Goal: Task Accomplishment & Management: Use online tool/utility

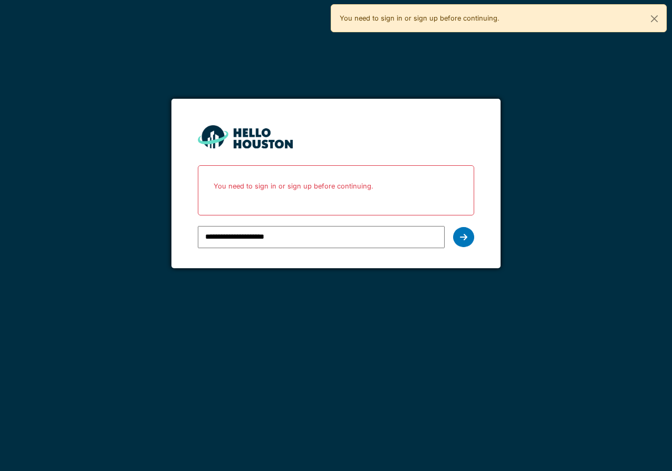
type input "**********"
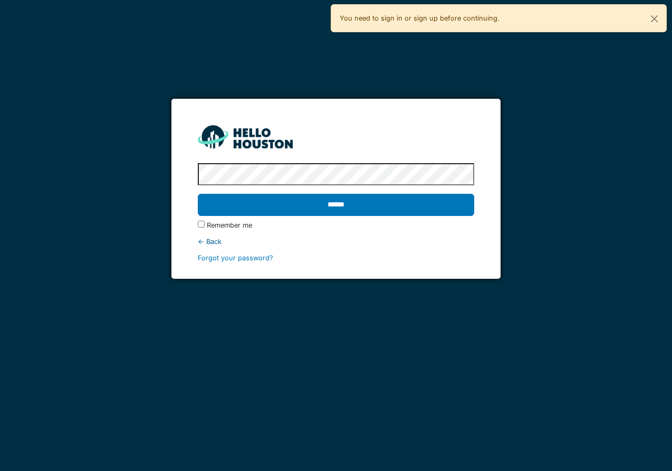
click at [198, 194] on input "******" at bounding box center [336, 205] width 277 height 22
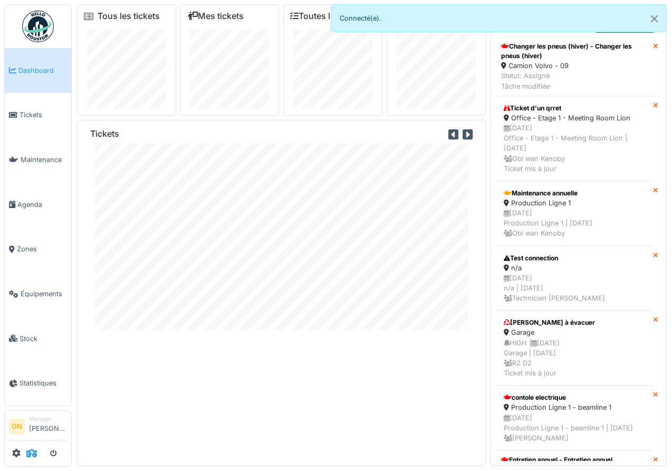
drag, startPoint x: 40, startPoint y: 451, endPoint x: 34, endPoint y: 453, distance: 6.0
click at [39, 452] on div at bounding box center [38, 452] width 58 height 17
click at [28, 453] on icon at bounding box center [31, 453] width 11 height 8
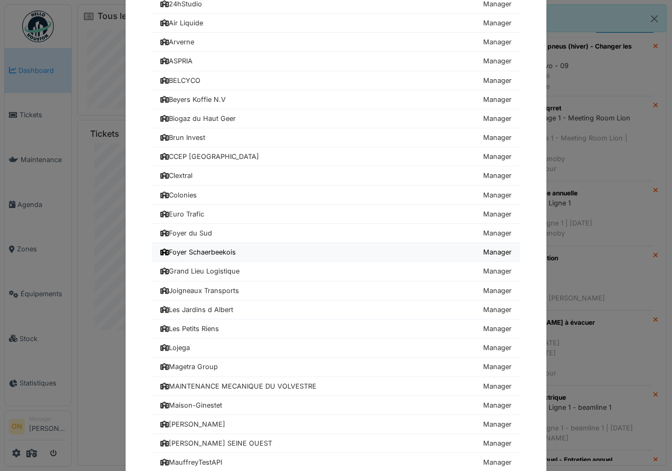
scroll to position [77, 0]
click at [227, 249] on div "Foyer Schaerbeekois" at bounding box center [197, 251] width 75 height 10
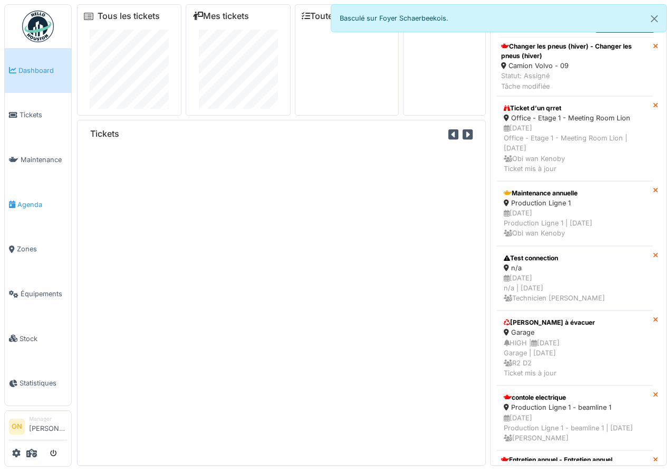
click at [18, 203] on span "Agenda" at bounding box center [42, 204] width 50 height 10
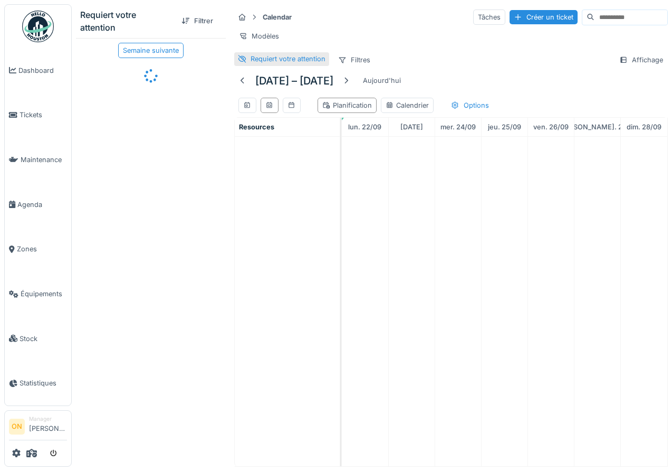
click at [265, 56] on div "Requiert votre attention" at bounding box center [288, 59] width 75 height 10
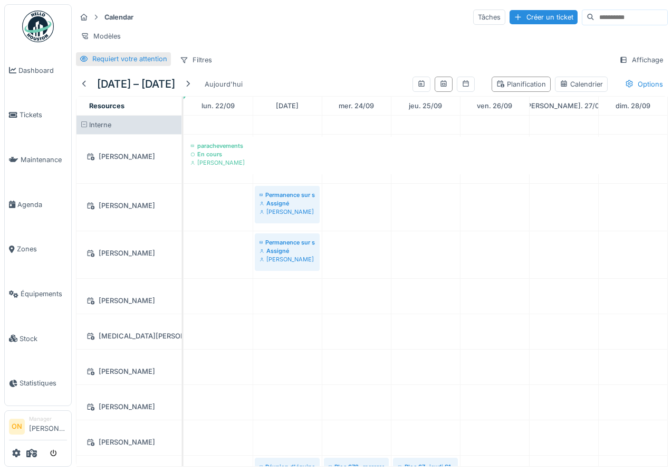
click at [100, 58] on div "Requiert votre attention" at bounding box center [129, 59] width 75 height 10
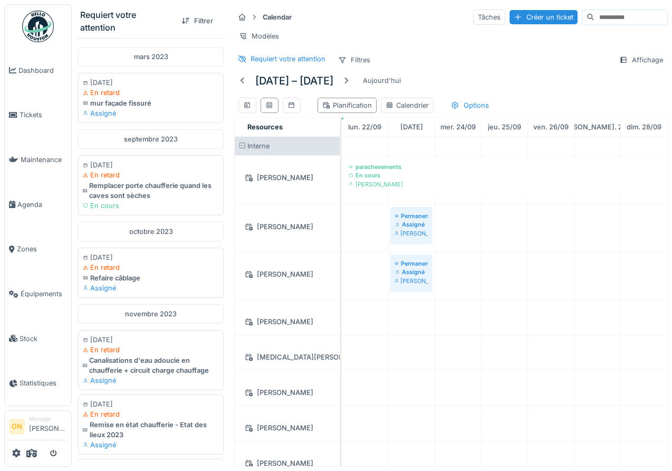
click at [149, 58] on div "mars 2023" at bounding box center [151, 57] width 146 height 20
click at [142, 56] on div "mars 2023" at bounding box center [151, 57] width 146 height 20
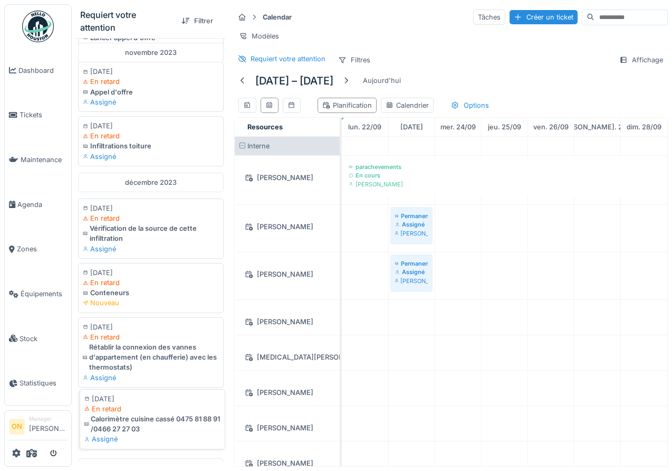
scroll to position [989, 0]
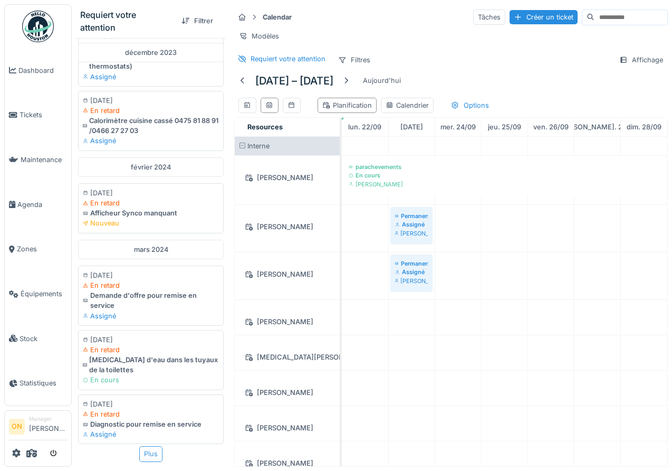
click at [148, 458] on div "Plus" at bounding box center [150, 453] width 23 height 15
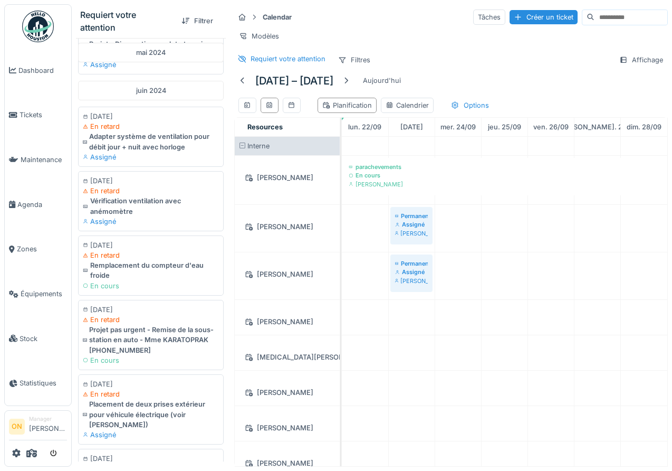
scroll to position [2401, 0]
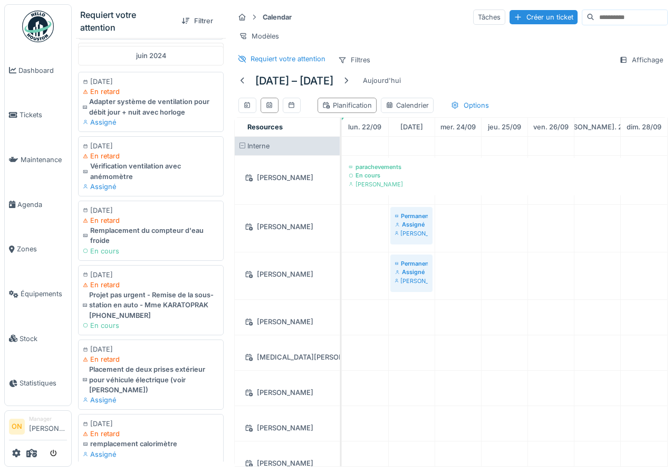
click at [157, 466] on div "Plus" at bounding box center [150, 473] width 23 height 15
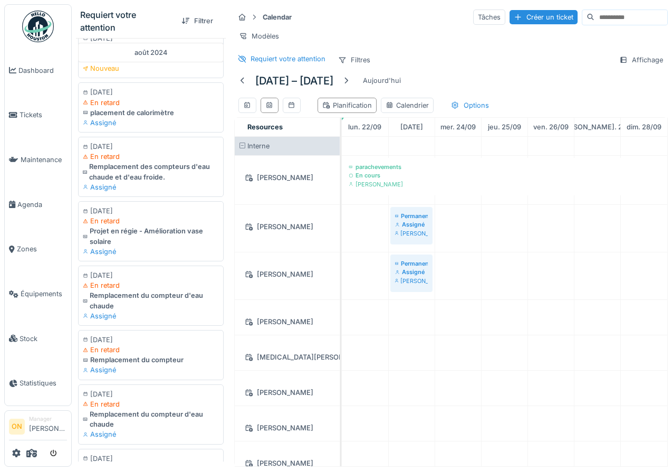
scroll to position [3664, 0]
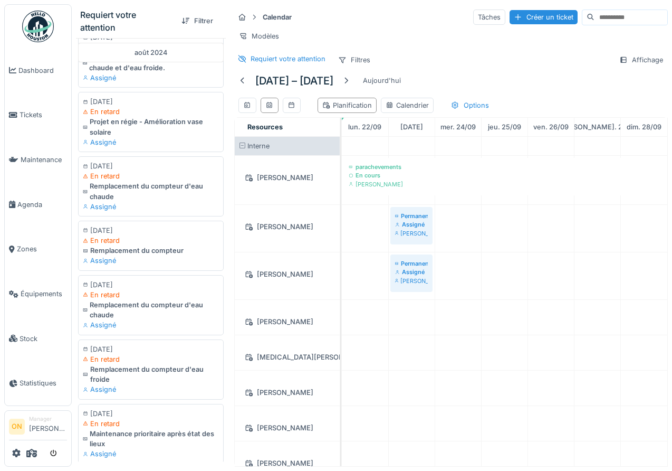
click at [152, 465] on div "Plus" at bounding box center [150, 472] width 23 height 15
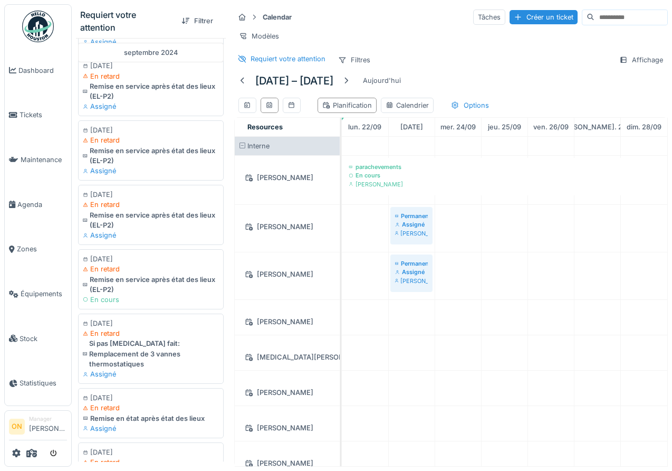
scroll to position [4919, 0]
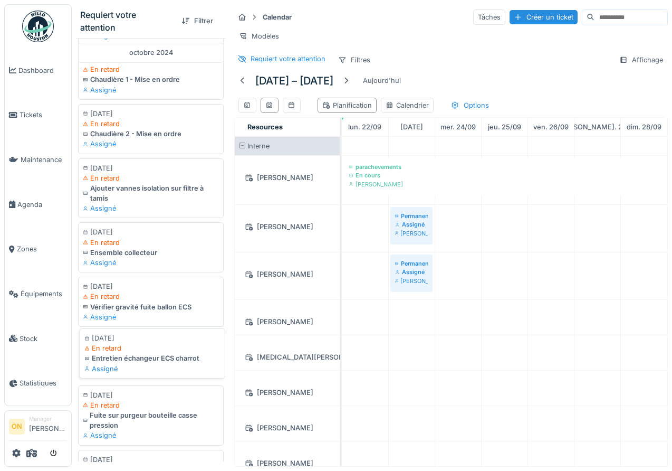
scroll to position [6123, 0]
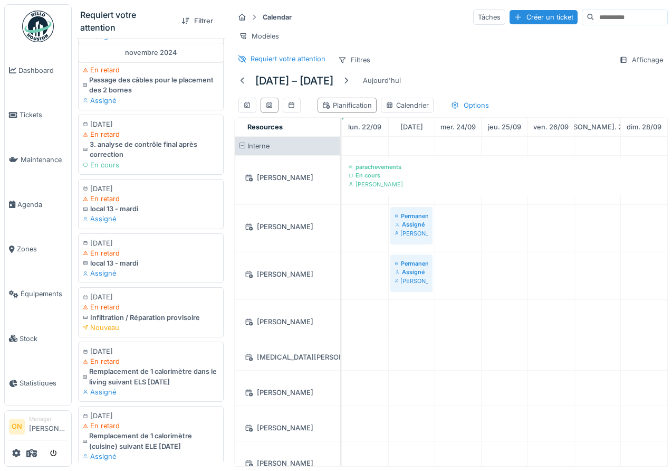
scroll to position [7307, 0]
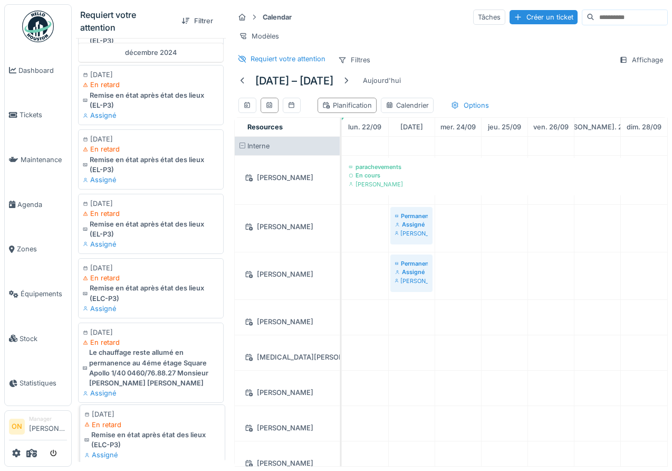
scroll to position [8582, 0]
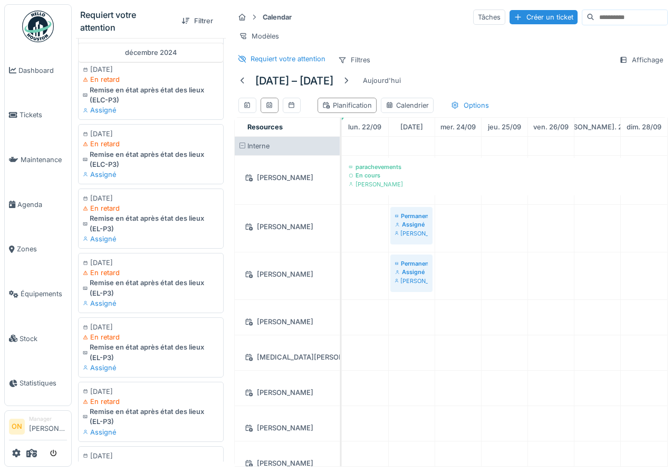
scroll to position [9869, 0]
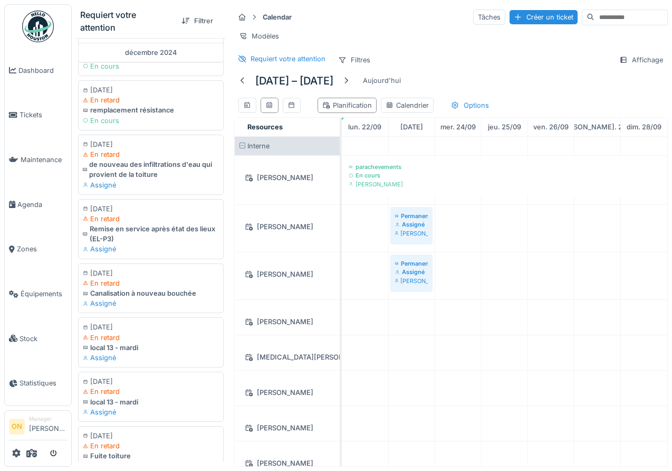
scroll to position [11056, 0]
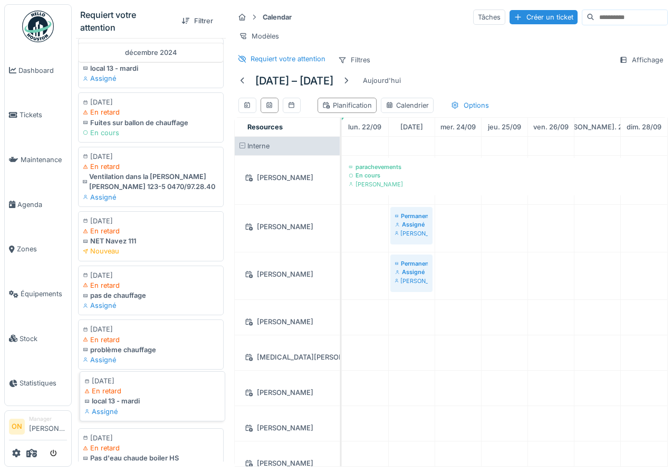
scroll to position [12191, 0]
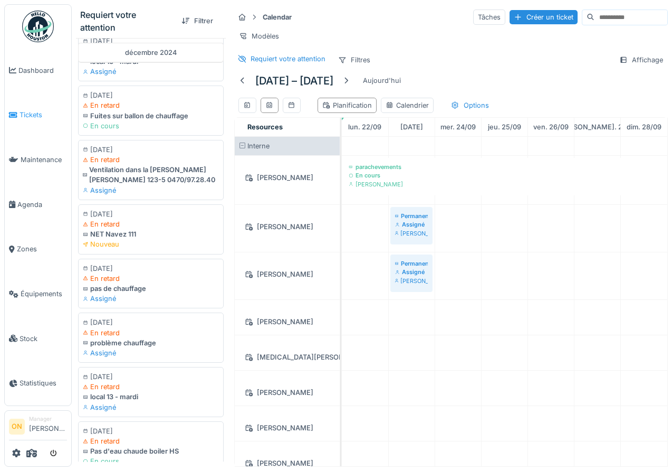
click at [24, 110] on span "Tickets" at bounding box center [43, 115] width 47 height 10
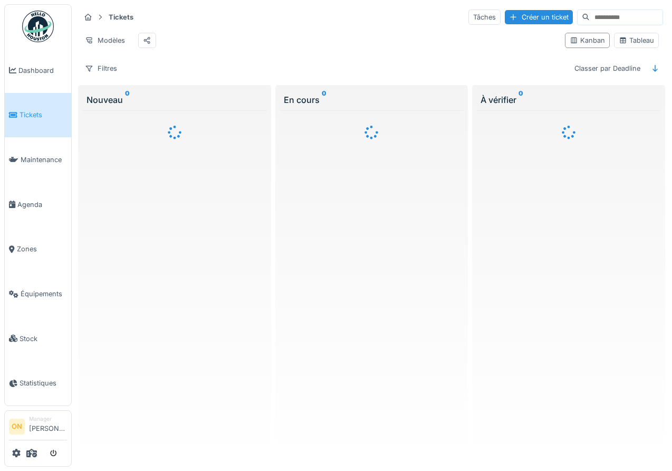
click at [35, 453] on div at bounding box center [336, 235] width 672 height 471
click at [32, 453] on icon at bounding box center [31, 453] width 11 height 8
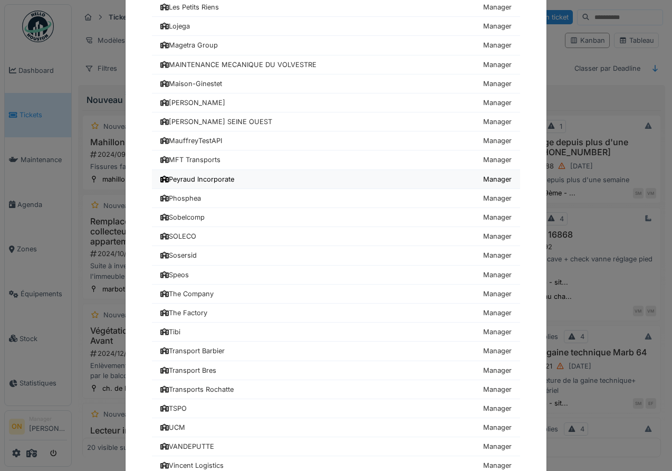
scroll to position [446, 0]
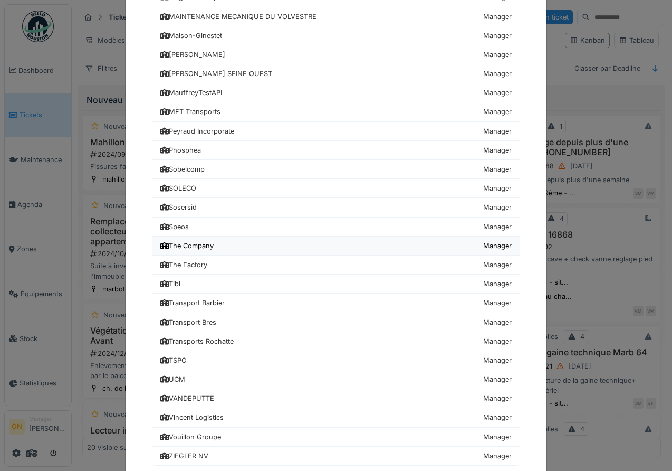
click at [198, 250] on div "The Company" at bounding box center [186, 246] width 53 height 10
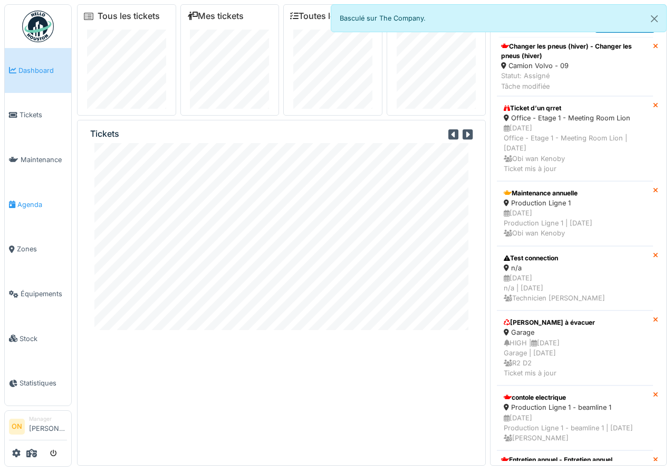
click at [32, 194] on link "Agenda" at bounding box center [38, 204] width 66 height 45
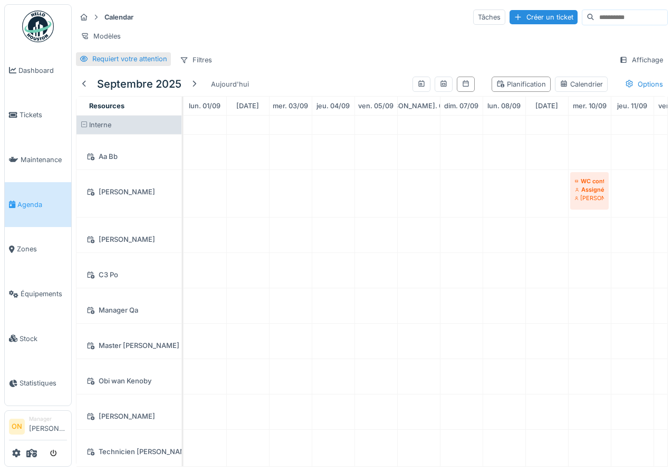
click at [136, 55] on div "Requiert votre attention" at bounding box center [129, 59] width 75 height 10
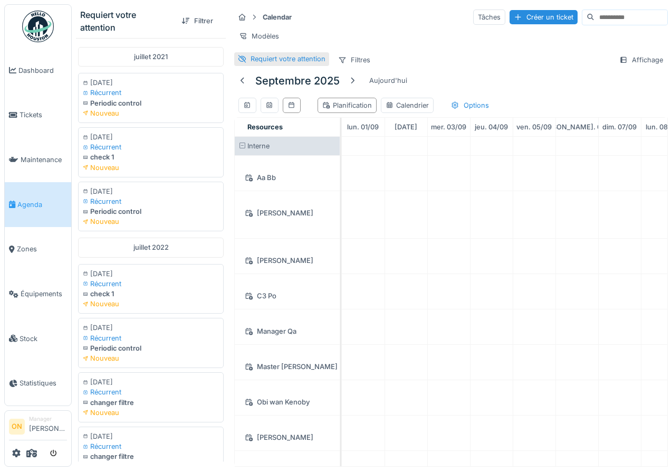
click at [276, 60] on div "Requiert votre attention" at bounding box center [288, 59] width 75 height 10
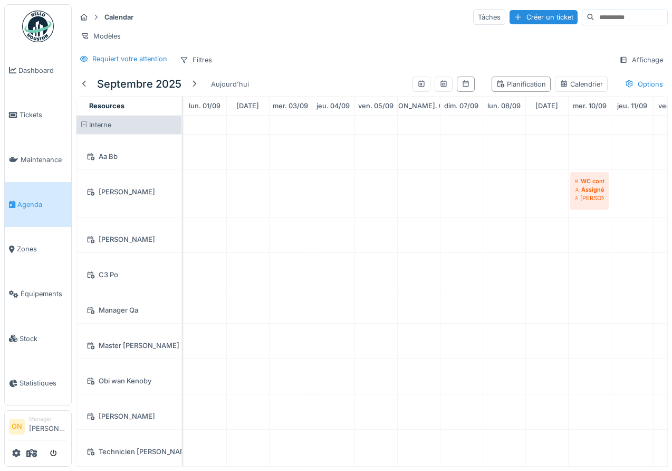
click at [340, 37] on div "Modèles" at bounding box center [372, 35] width 592 height 15
click at [30, 289] on span "Équipements" at bounding box center [44, 294] width 46 height 10
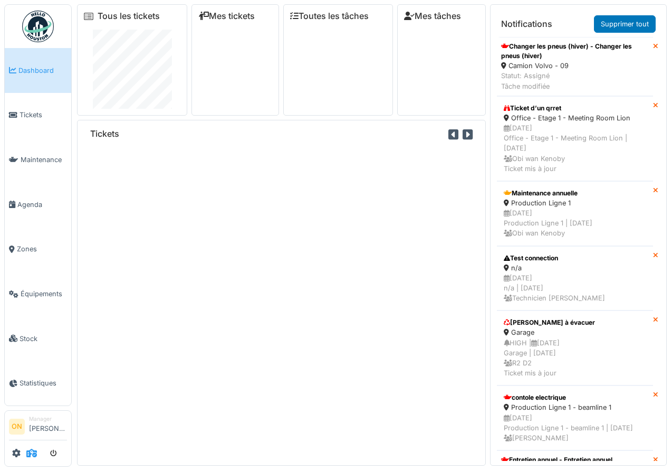
click at [35, 450] on icon at bounding box center [31, 453] width 11 height 8
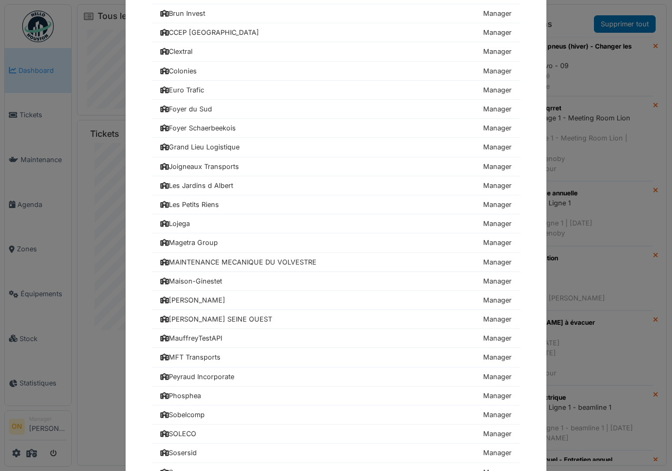
scroll to position [25, 0]
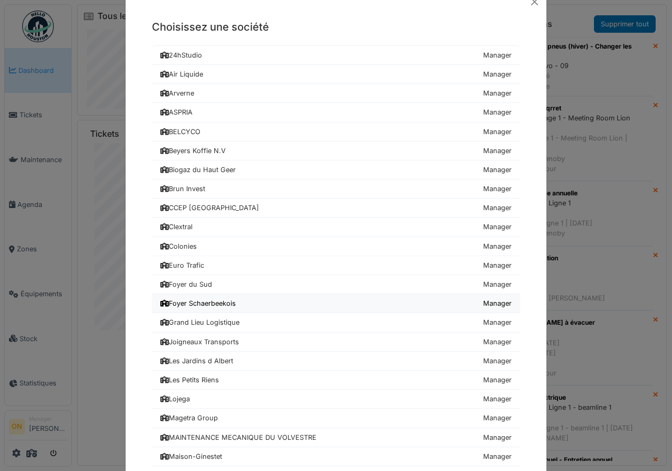
click at [204, 302] on div "Foyer Schaerbeekois" at bounding box center [197, 303] width 75 height 10
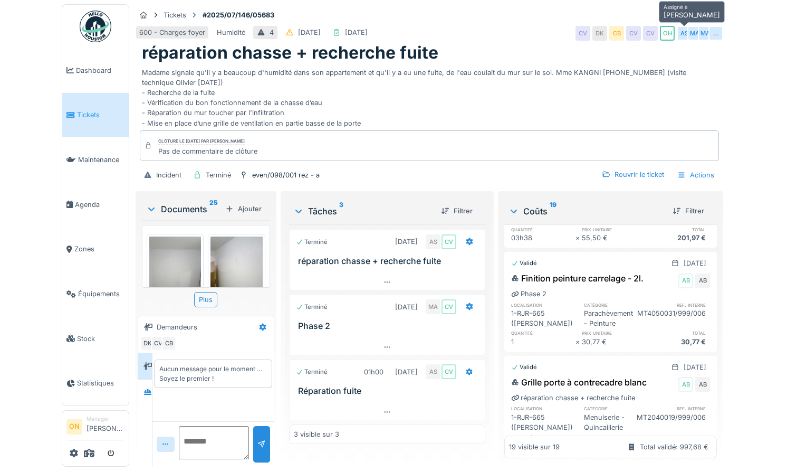
scroll to position [614, 0]
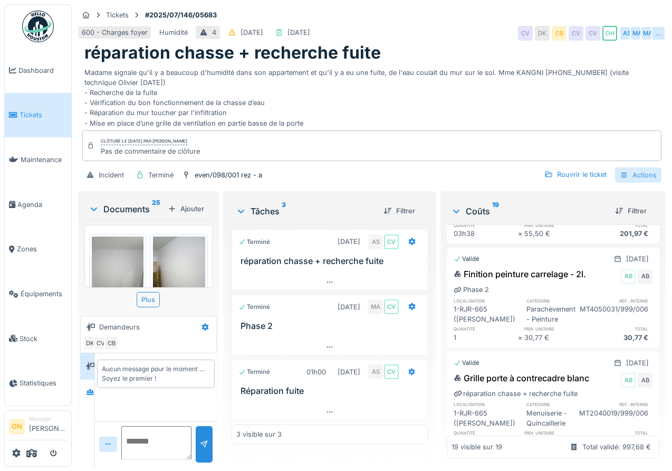
drag, startPoint x: 638, startPoint y: 170, endPoint x: 630, endPoint y: 180, distance: 13.1
click at [638, 170] on div "Actions" at bounding box center [638, 174] width 46 height 15
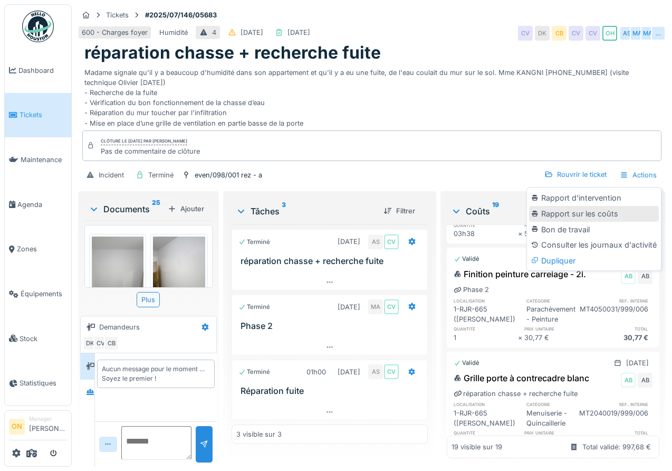
click at [572, 210] on div "Rapport sur les coûts" at bounding box center [594, 214] width 130 height 16
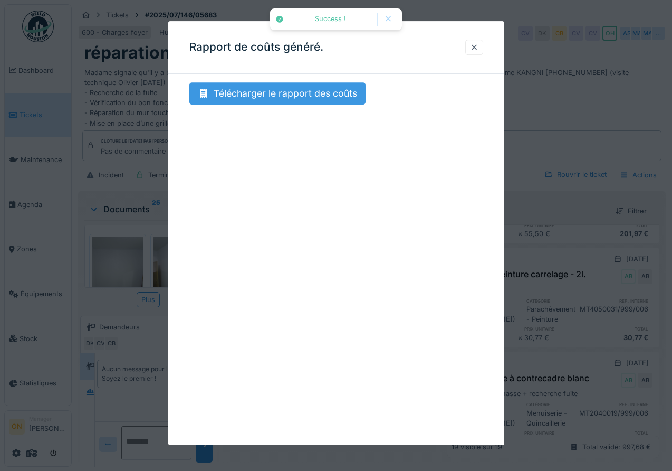
click at [246, 93] on div "Télécharger le rapport des coûts" at bounding box center [277, 93] width 176 height 22
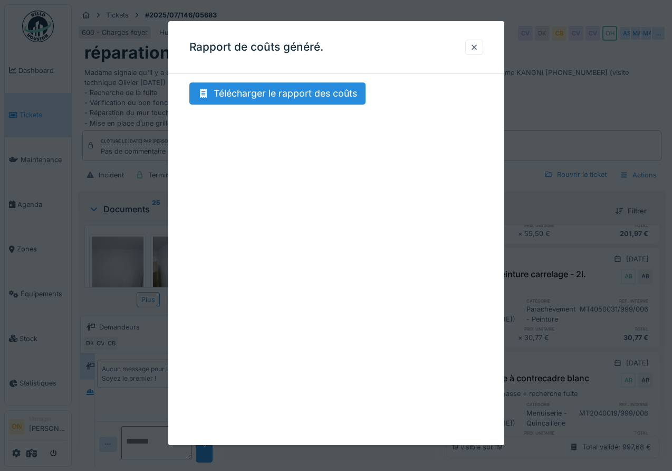
click at [595, 168] on div at bounding box center [336, 235] width 672 height 471
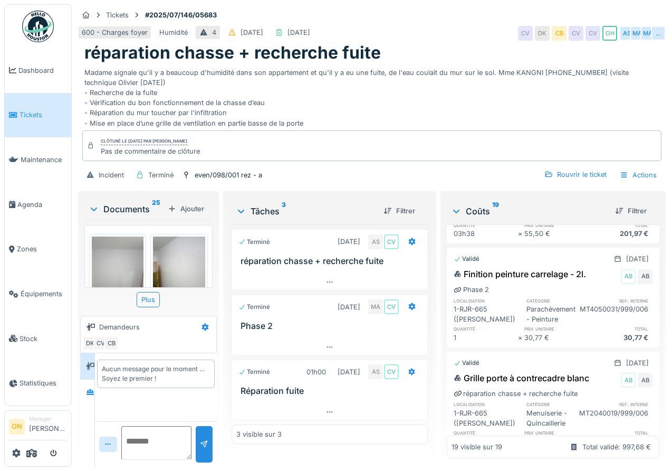
drag, startPoint x: 643, startPoint y: 170, endPoint x: 636, endPoint y: 184, distance: 15.6
click at [643, 171] on div "Actions" at bounding box center [638, 174] width 46 height 15
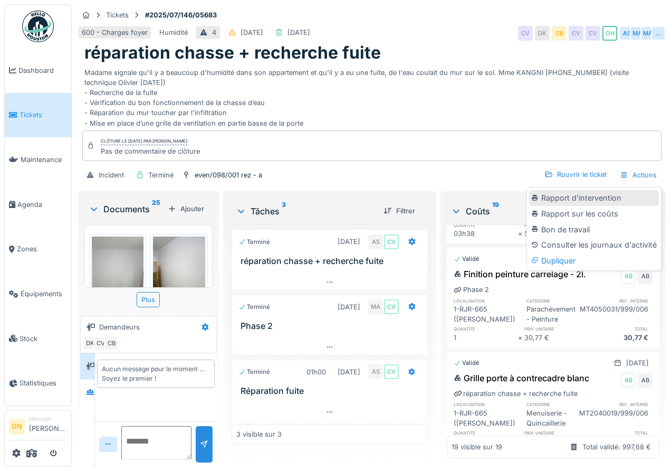
click at [596, 199] on div "Rapport d'intervention" at bounding box center [594, 198] width 130 height 16
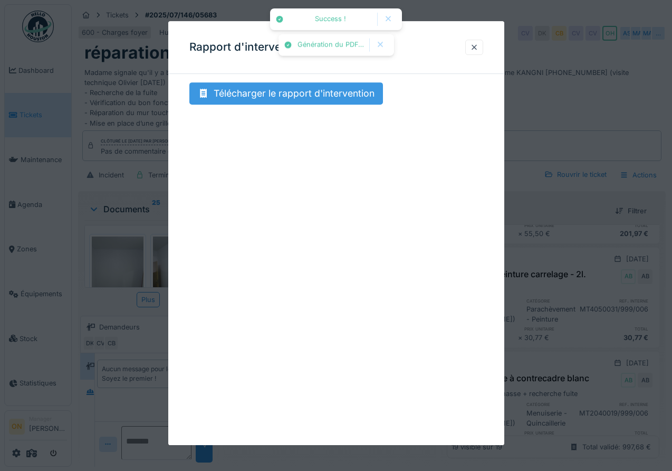
click at [272, 96] on div "Télécharger le rapport d'intervention" at bounding box center [286, 93] width 194 height 22
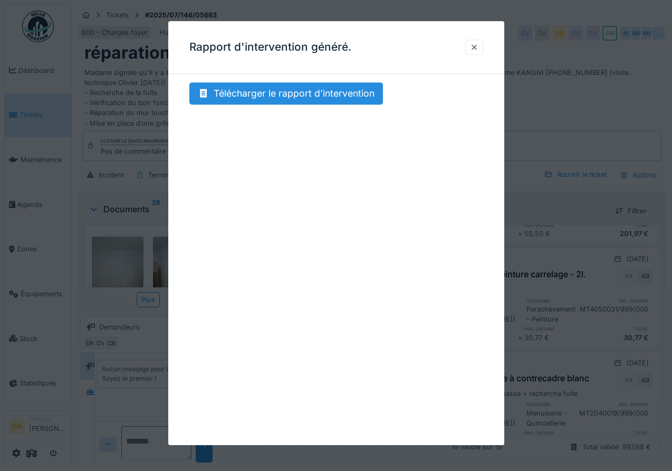
drag, startPoint x: 578, startPoint y: 144, endPoint x: 584, endPoint y: 141, distance: 6.4
click at [577, 144] on div at bounding box center [336, 235] width 672 height 471
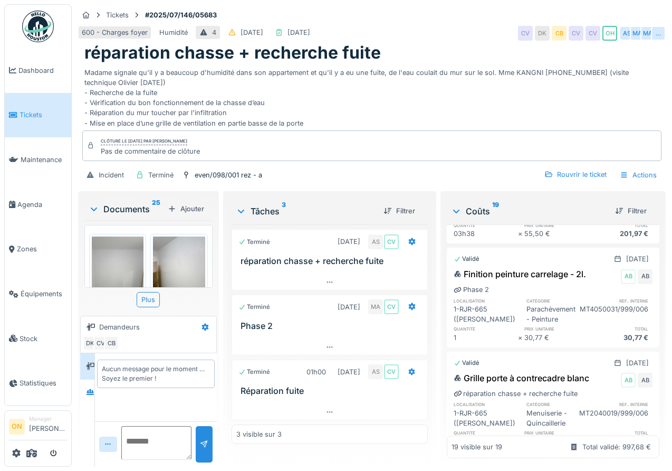
drag, startPoint x: 642, startPoint y: 174, endPoint x: 639, endPoint y: 183, distance: 9.4
click at [642, 174] on div "Actions" at bounding box center [638, 174] width 46 height 15
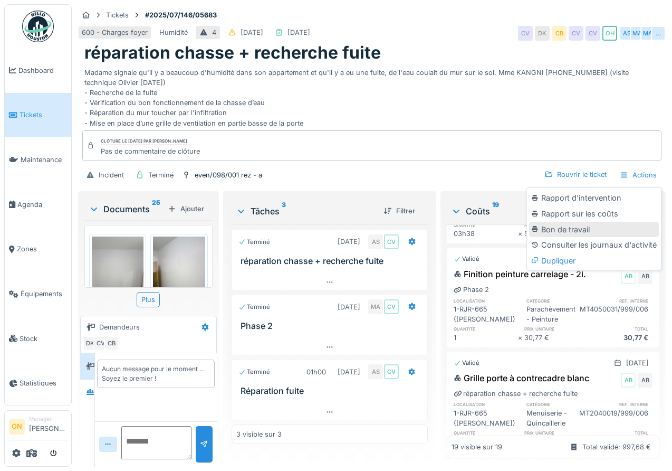
click at [580, 224] on div "Bon de travail" at bounding box center [594, 230] width 130 height 16
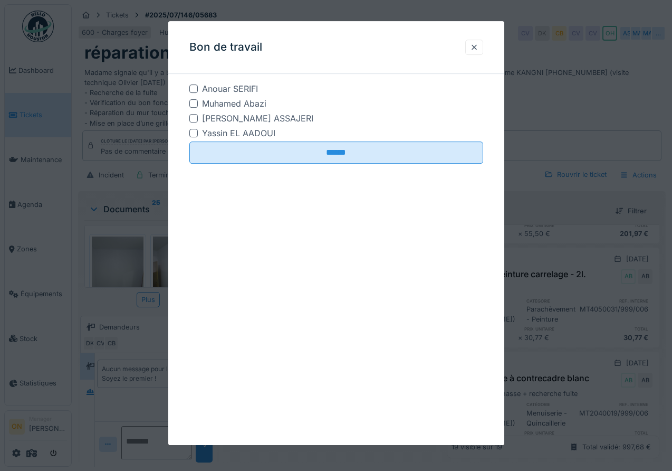
click at [218, 85] on div "Anouar SERIFI" at bounding box center [230, 88] width 56 height 13
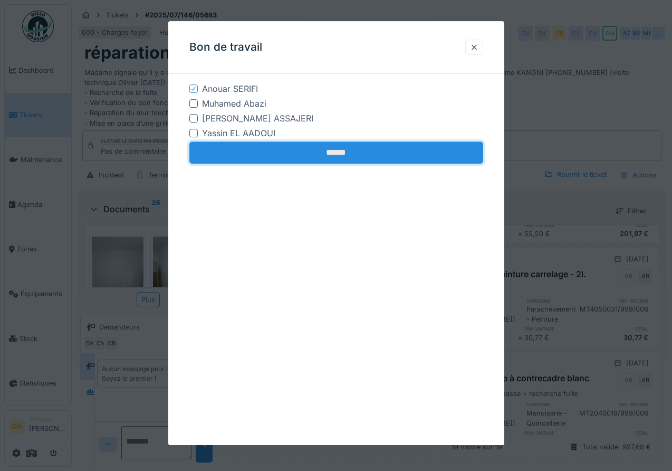
click at [256, 147] on input "******" at bounding box center [336, 152] width 294 height 22
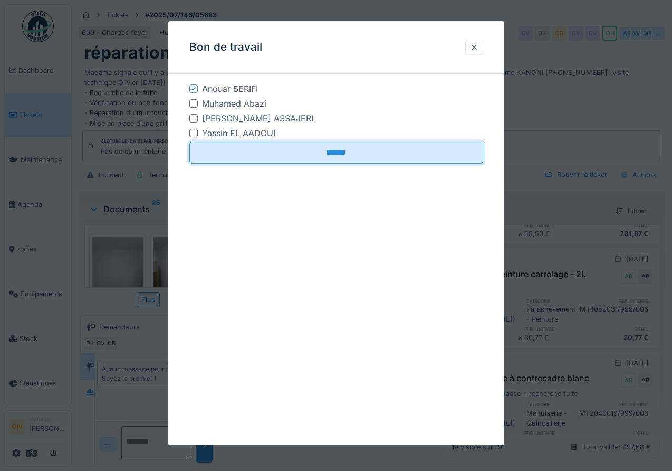
click at [348, 279] on div "Bon de travail Anouar SERIFI Muhamed Abazi Mahfoud ASSAJERI Yassin EL AADOUI **…" at bounding box center [336, 233] width 336 height 424
click at [617, 113] on div at bounding box center [336, 235] width 672 height 471
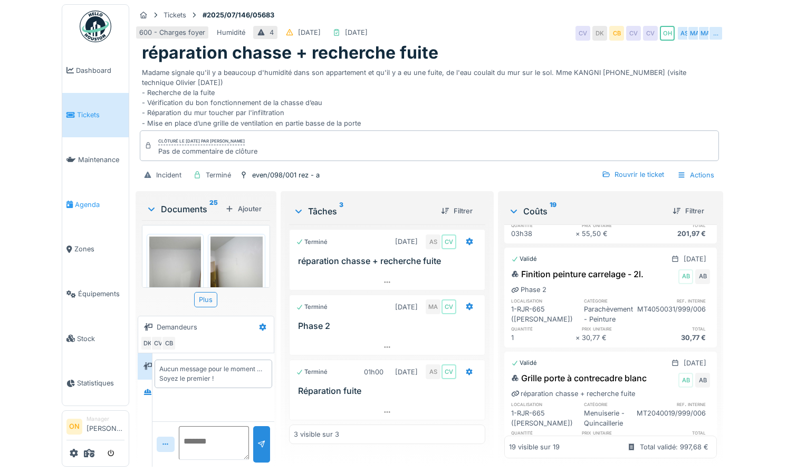
scroll to position [593, 0]
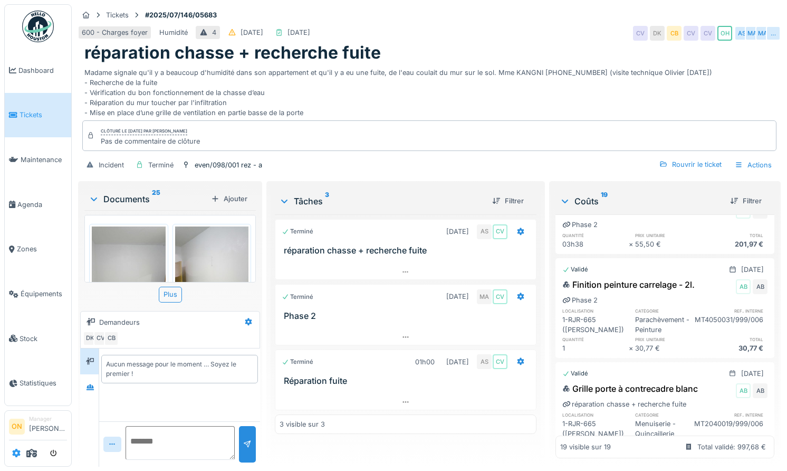
click at [17, 453] on icon at bounding box center [16, 453] width 8 height 8
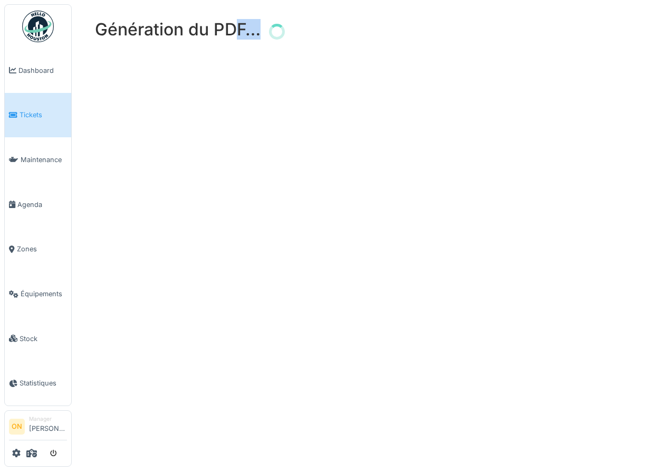
drag, startPoint x: 159, startPoint y: 31, endPoint x: 339, endPoint y: 29, distance: 180.0
click at [340, 29] on div "Génération du PDF…" at bounding box center [372, 32] width 565 height 24
drag, startPoint x: 336, startPoint y: 30, endPoint x: 265, endPoint y: 32, distance: 70.8
click at [329, 31] on div "Génération du PDF…" at bounding box center [372, 32] width 565 height 24
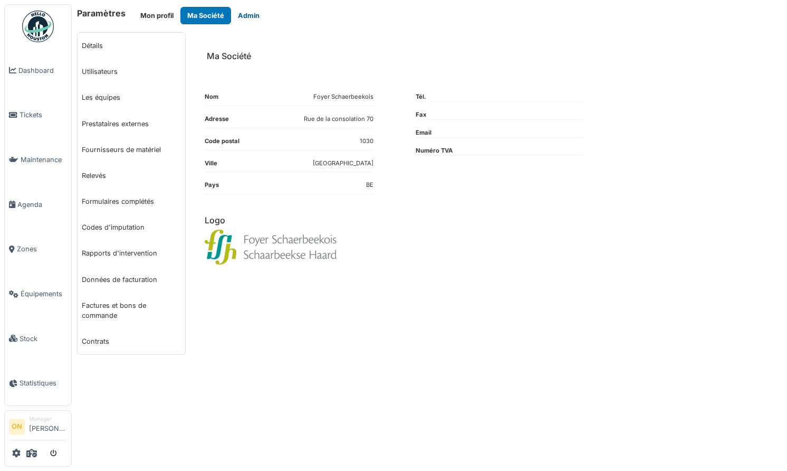
click at [240, 16] on button "Admin" at bounding box center [248, 15] width 35 height 17
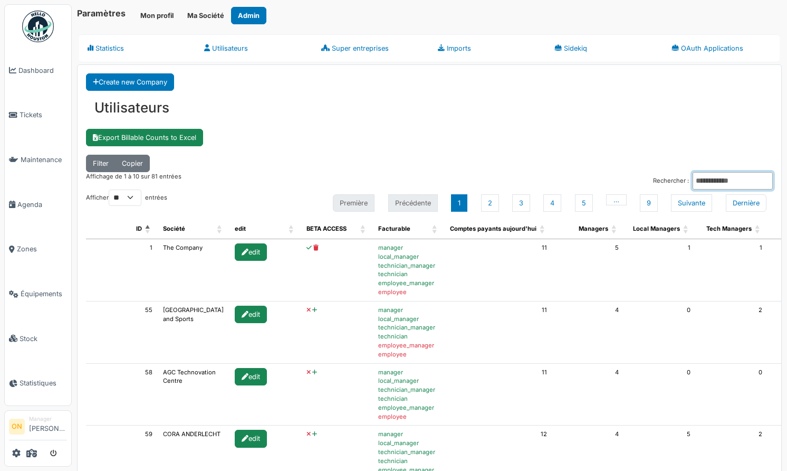
click at [730, 186] on input "Rechercher :" at bounding box center [733, 180] width 80 height 17
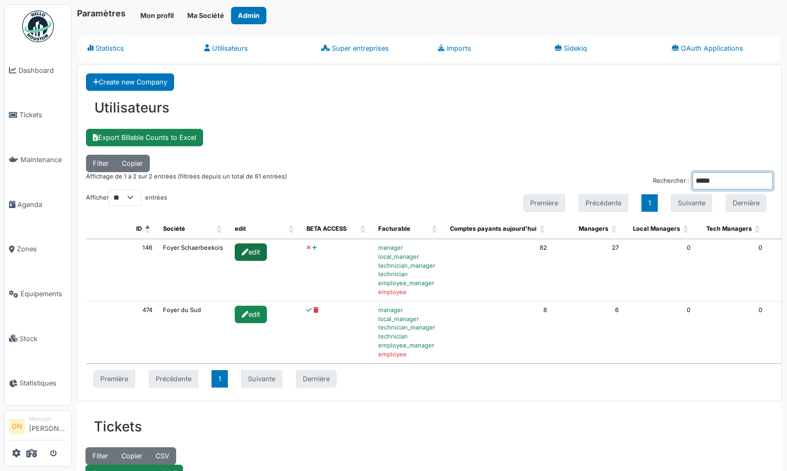
type input "*****"
click at [251, 249] on div "edit" at bounding box center [251, 251] width 32 height 17
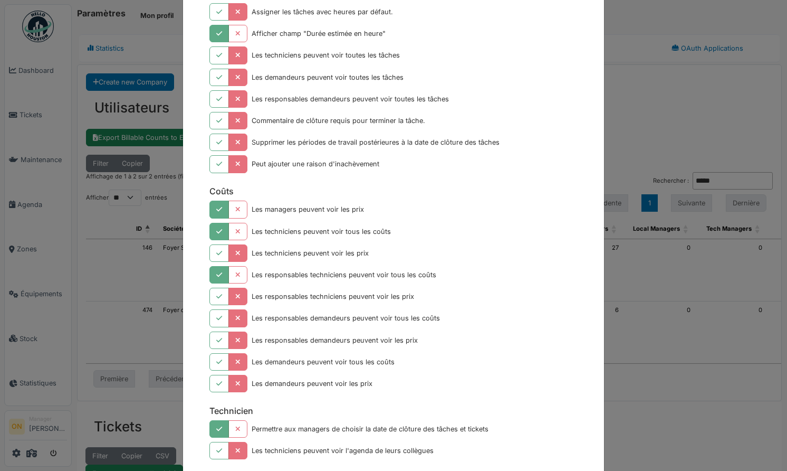
scroll to position [953, 0]
click at [654, 155] on div "Modifier Foyer Schaerbeekois ROLES FACTURABLES Action Manager Gestionnaire loca…" at bounding box center [393, 235] width 787 height 471
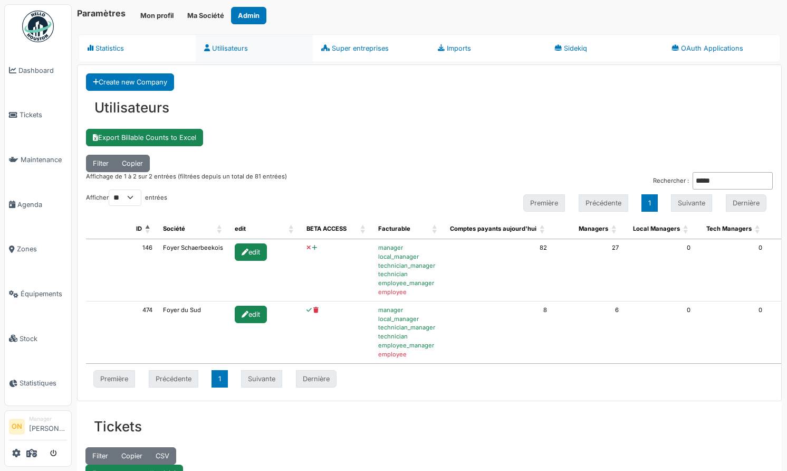
click at [235, 50] on link "Utilisateurs" at bounding box center [254, 48] width 117 height 28
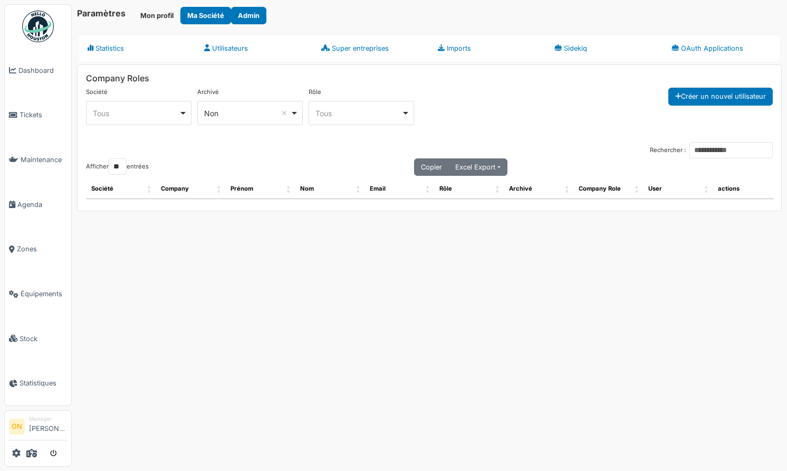
click at [158, 115] on div "Tous Remove item" at bounding box center [136, 113] width 86 height 11
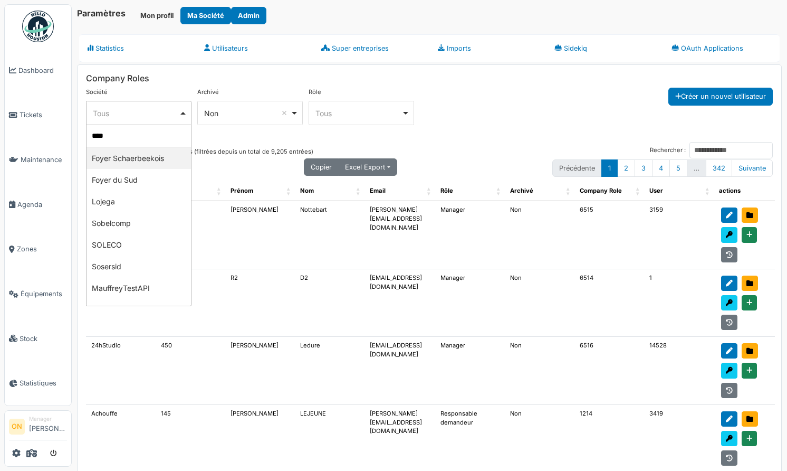
type input "*****"
select select "***"
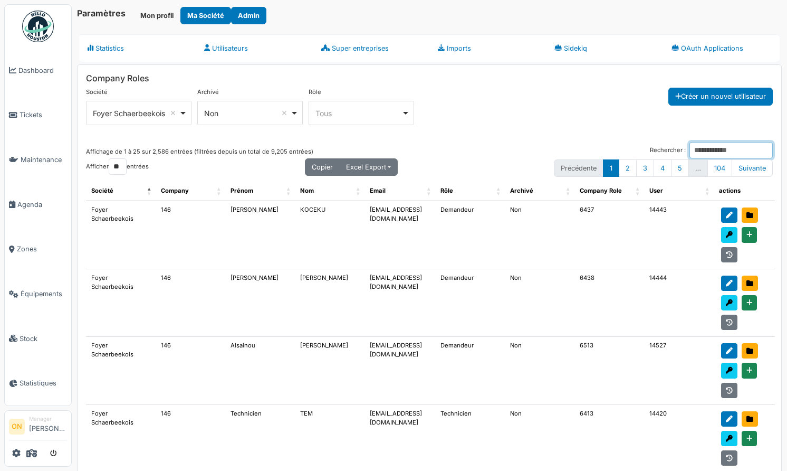
click at [715, 150] on input "Rechercher :" at bounding box center [731, 150] width 83 height 16
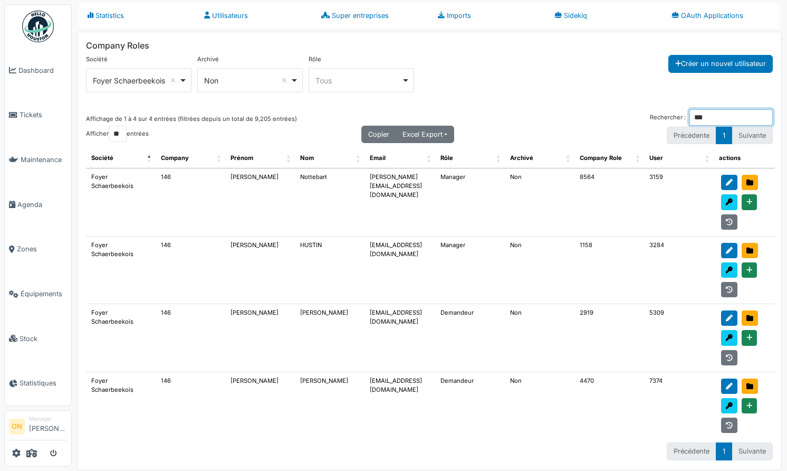
scroll to position [34, 0]
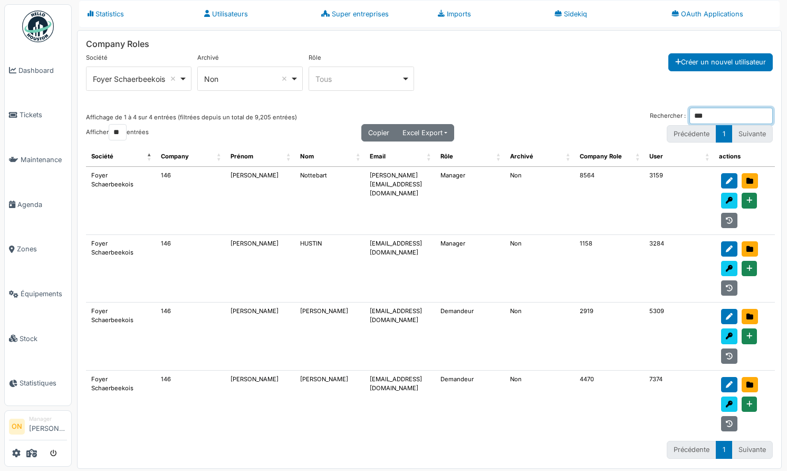
type input "***"
drag, startPoint x: 355, startPoint y: 242, endPoint x: 410, endPoint y: 243, distance: 55.4
click at [410, 243] on tr "Foyer Schaerbeekois 146 [PERSON_NAME] [EMAIL_ADDRESS][DOMAIN_NAME] Manager Non …" at bounding box center [430, 269] width 689 height 68
drag, startPoint x: 500, startPoint y: 242, endPoint x: 507, endPoint y: 242, distance: 6.9
click at [505, 241] on td "Manager" at bounding box center [470, 269] width 70 height 68
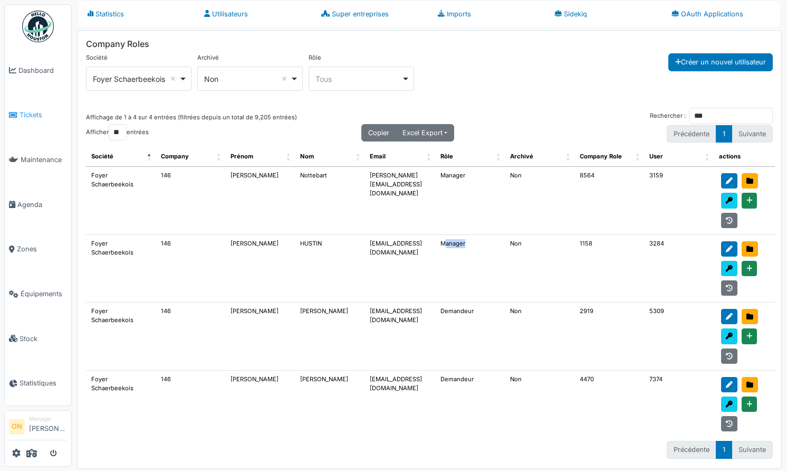
click at [27, 107] on link "Tickets" at bounding box center [38, 115] width 66 height 45
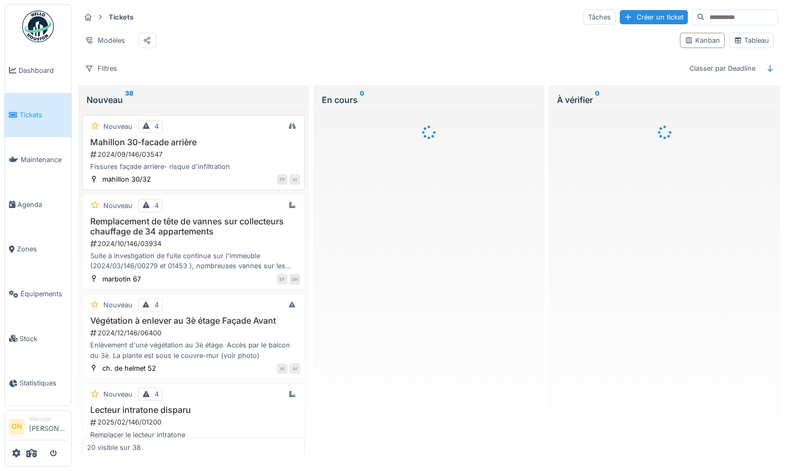
click at [257, 140] on h3 "Mahillon 30-facade arrière" at bounding box center [193, 142] width 213 height 10
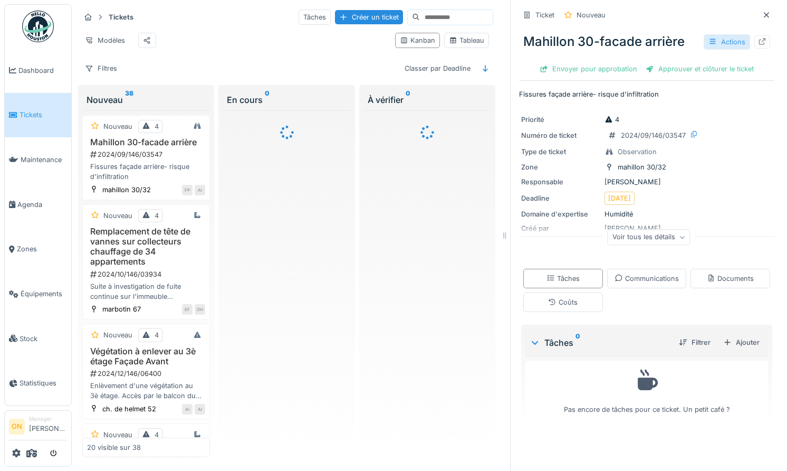
click at [729, 40] on div "Actions" at bounding box center [727, 41] width 46 height 15
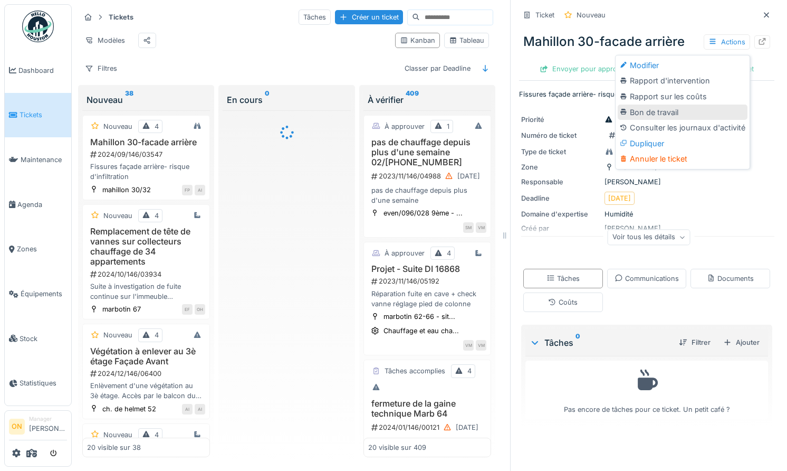
click at [726, 110] on div "Bon de travail" at bounding box center [683, 112] width 130 height 16
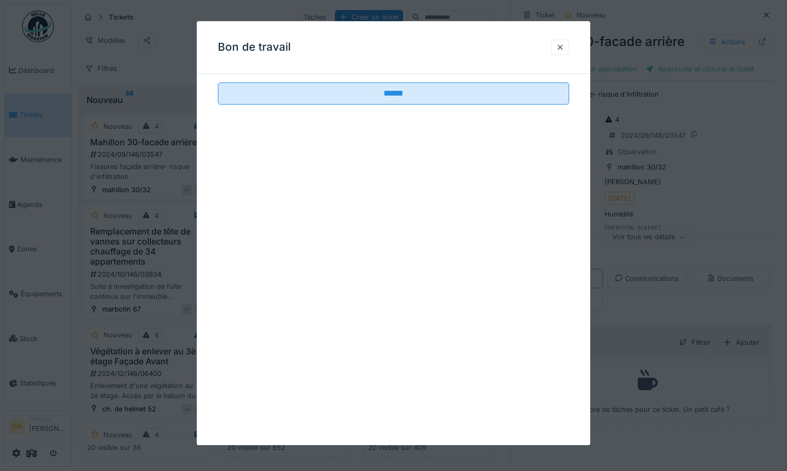
click at [633, 126] on div at bounding box center [393, 235] width 787 height 471
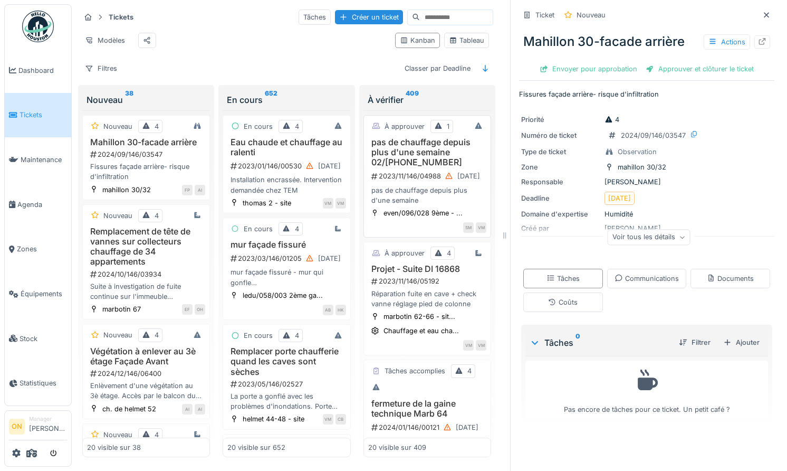
click at [404, 154] on h3 "pas de chauffage depuis plus d'une semaine 02/[PHONE_NUMBER]" at bounding box center [427, 152] width 118 height 31
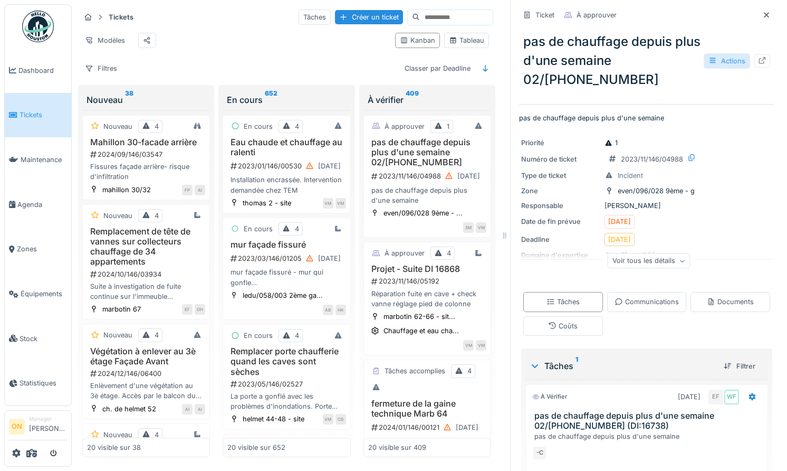
click at [739, 55] on div "Actions" at bounding box center [727, 60] width 46 height 15
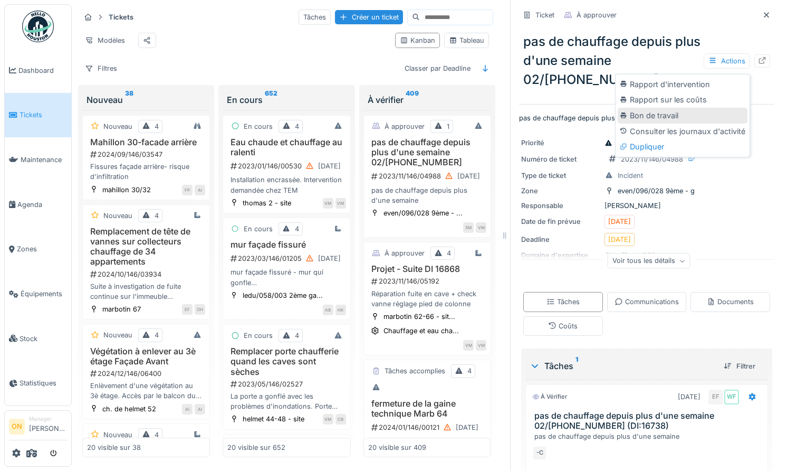
click at [666, 115] on div "Bon de travail" at bounding box center [683, 116] width 130 height 16
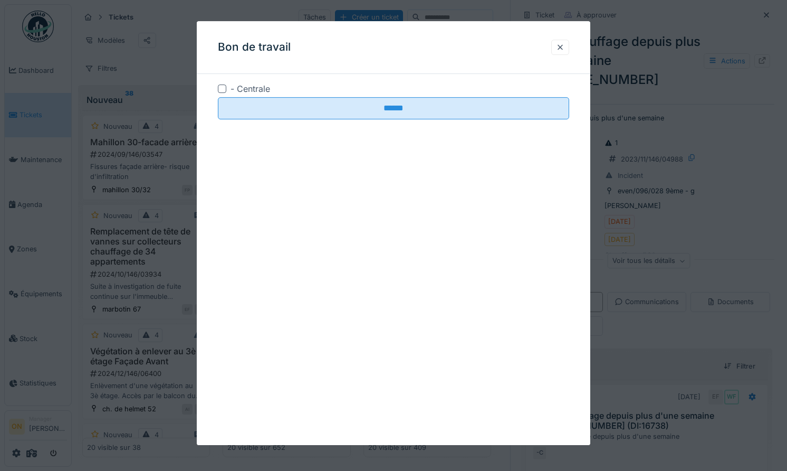
click at [226, 87] on div "- Centrale" at bounding box center [393, 88] width 351 height 13
click at [224, 88] on div at bounding box center [222, 88] width 8 height 8
click at [653, 268] on div at bounding box center [393, 235] width 787 height 471
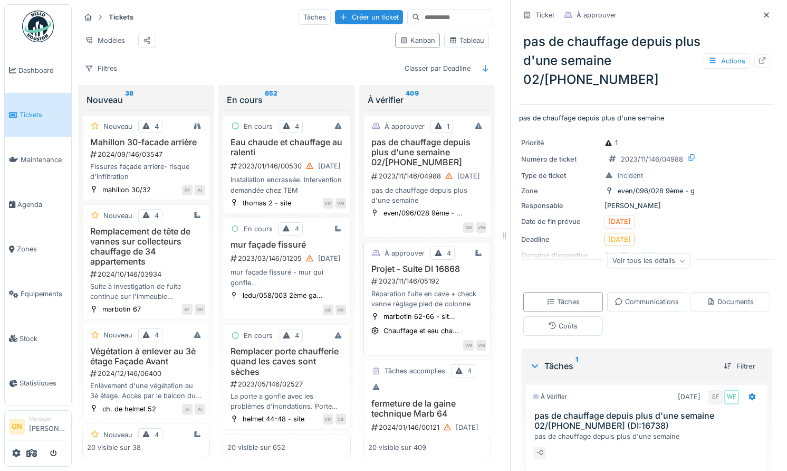
click at [401, 294] on div "Réparation fuite en cave + check vanne réglage pied de colonne" at bounding box center [427, 299] width 118 height 20
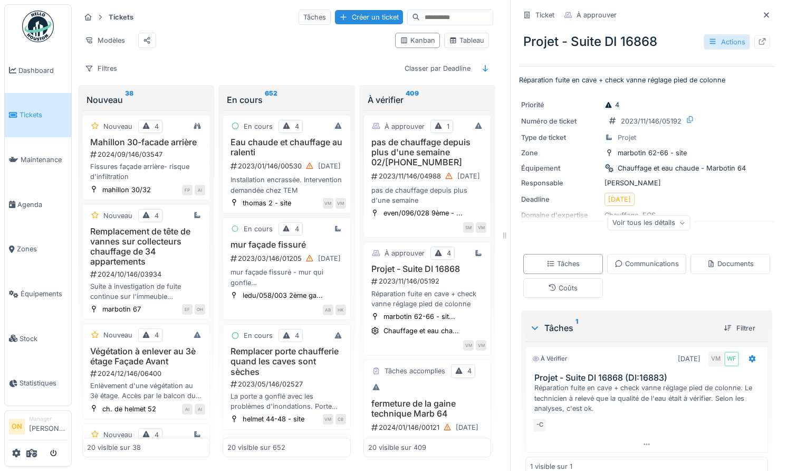
click at [714, 45] on div at bounding box center [713, 42] width 8 height 10
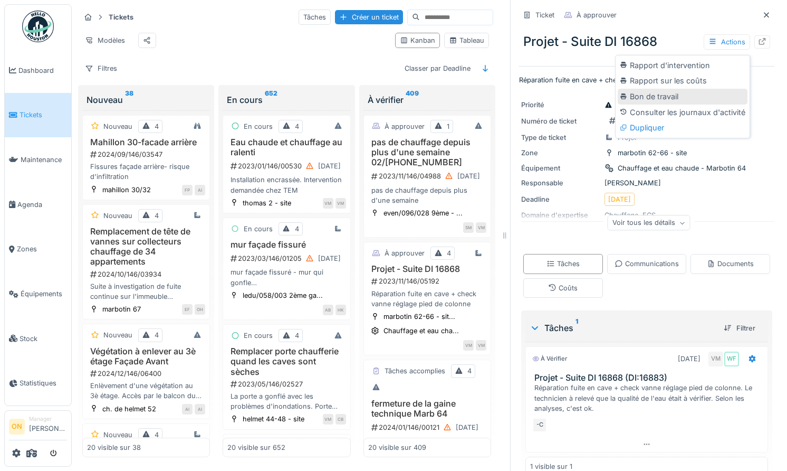
click at [635, 94] on div "Bon de travail" at bounding box center [683, 97] width 130 height 16
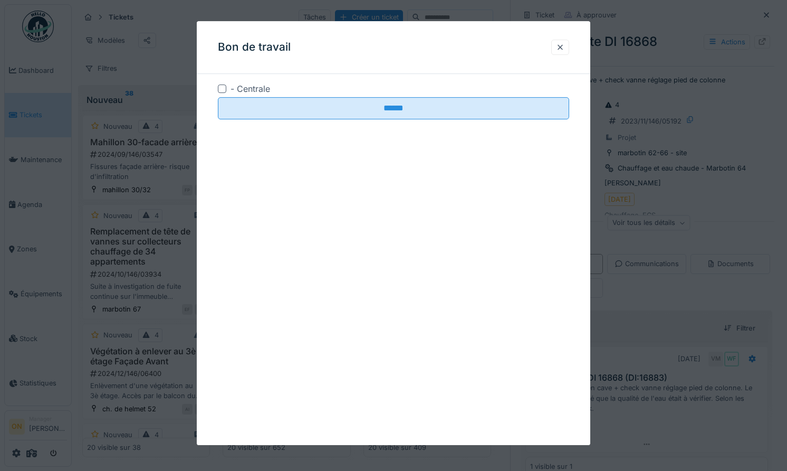
drag, startPoint x: 229, startPoint y: 88, endPoint x: 223, endPoint y: 89, distance: 5.4
click at [228, 88] on div "- Centrale" at bounding box center [393, 88] width 351 height 13
click at [222, 89] on div at bounding box center [222, 88] width 8 height 8
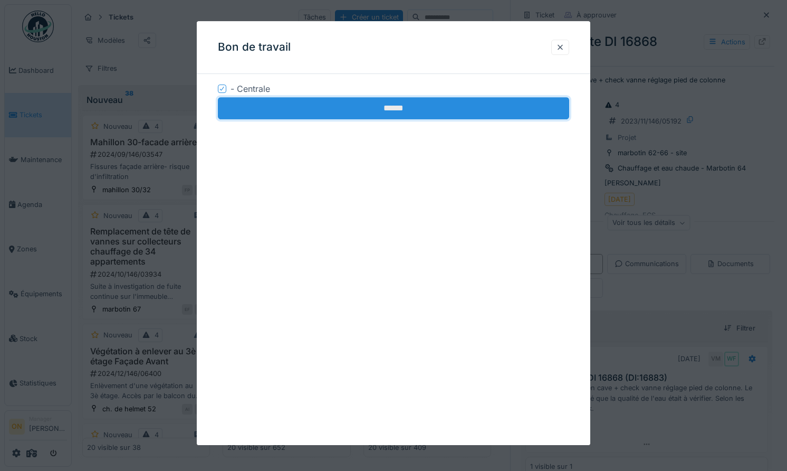
click at [266, 111] on input "******" at bounding box center [393, 108] width 351 height 22
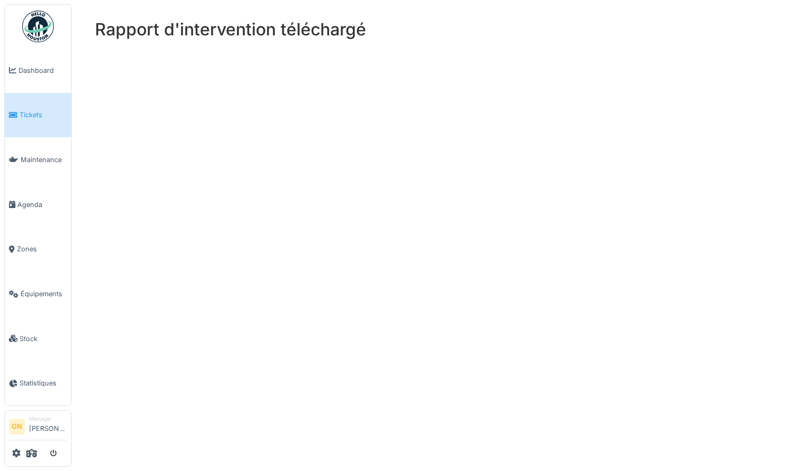
click at [28, 106] on link "Tickets" at bounding box center [38, 115] width 66 height 45
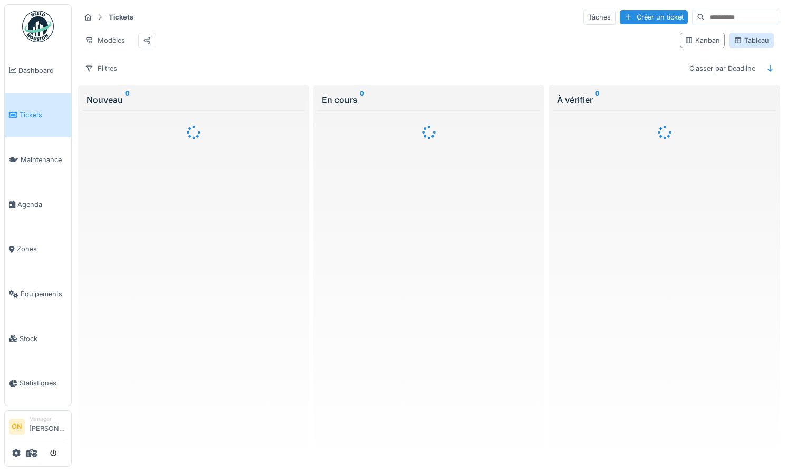
click at [747, 41] on div "Tableau" at bounding box center [751, 40] width 35 height 10
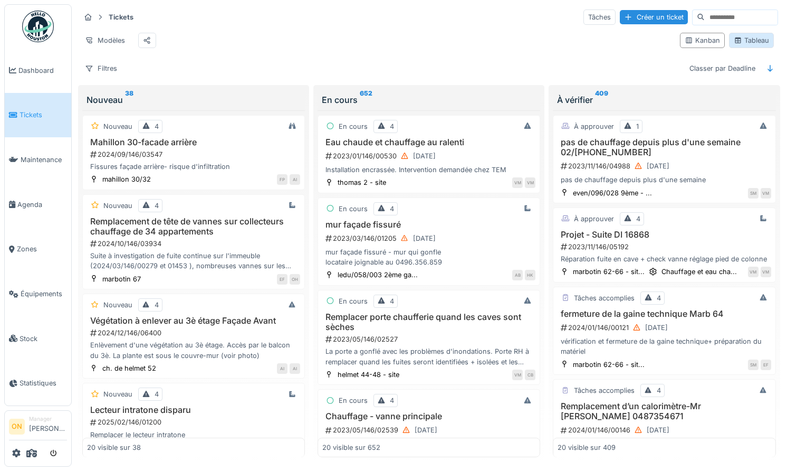
click at [744, 43] on div "Tableau" at bounding box center [751, 40] width 35 height 10
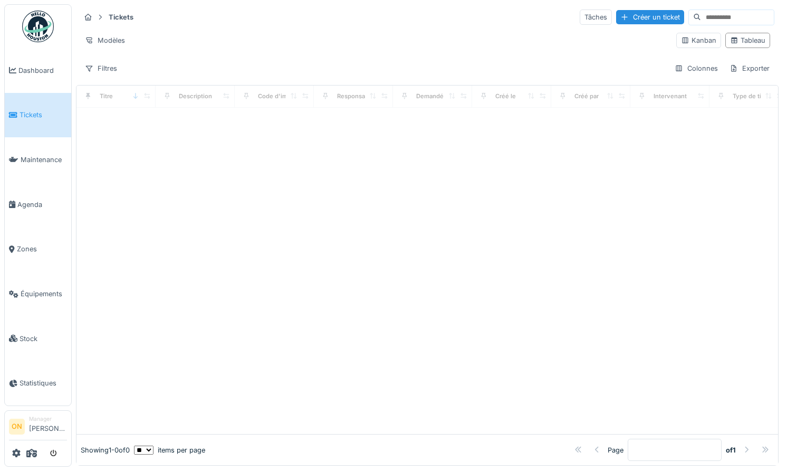
click at [251, 52] on div "Tickets Tâches Créer un ticket Modèles Kanban Tableau Filtres Colonnes Exporter" at bounding box center [427, 42] width 703 height 77
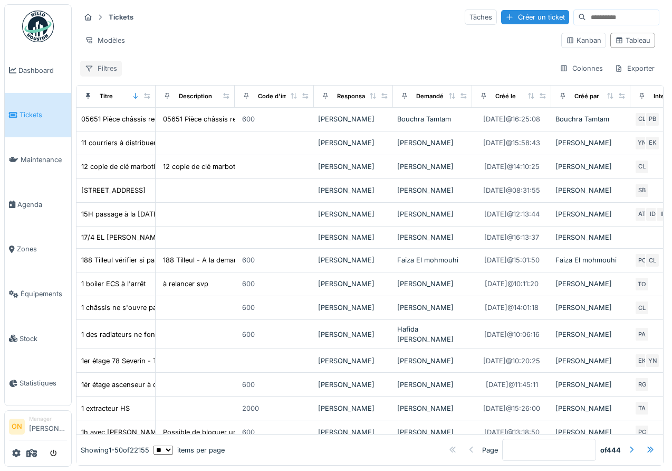
click at [103, 73] on div "Filtres" at bounding box center [101, 68] width 42 height 15
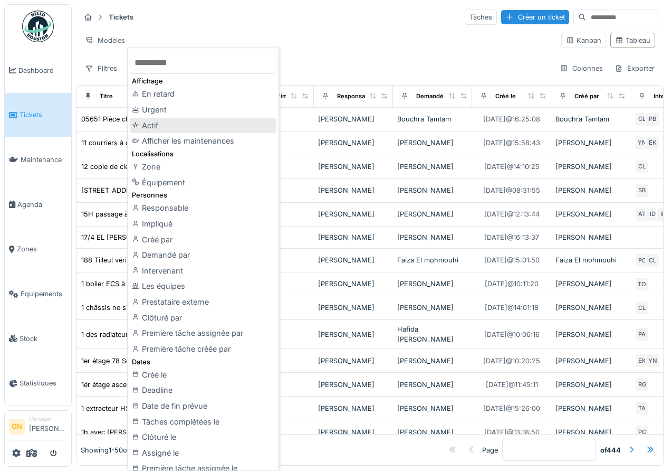
click at [174, 126] on div "Actif" at bounding box center [203, 126] width 147 height 16
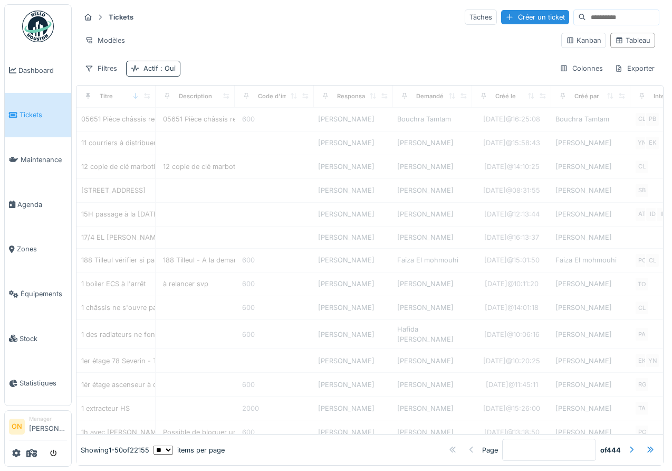
click at [146, 64] on div "Actif : Oui" at bounding box center [160, 68] width 32 height 10
click at [148, 115] on div "Actif" at bounding box center [153, 116] width 18 height 13
click at [210, 42] on div "Modèles" at bounding box center [316, 40] width 473 height 15
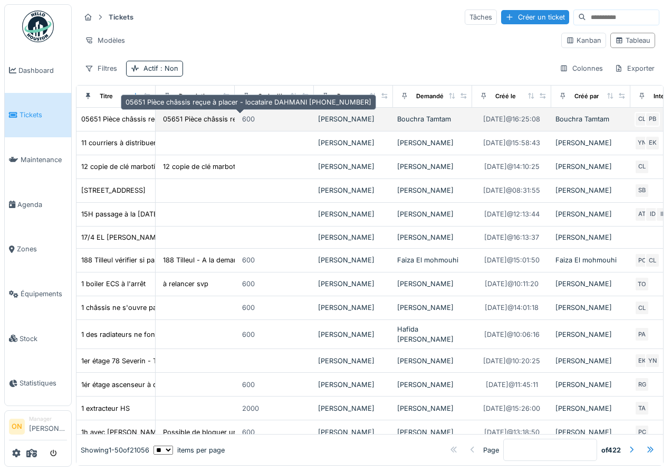
click at [208, 118] on div "05651 Pièce châssis reçue à placer - locataire ..." at bounding box center [240, 119] width 155 height 10
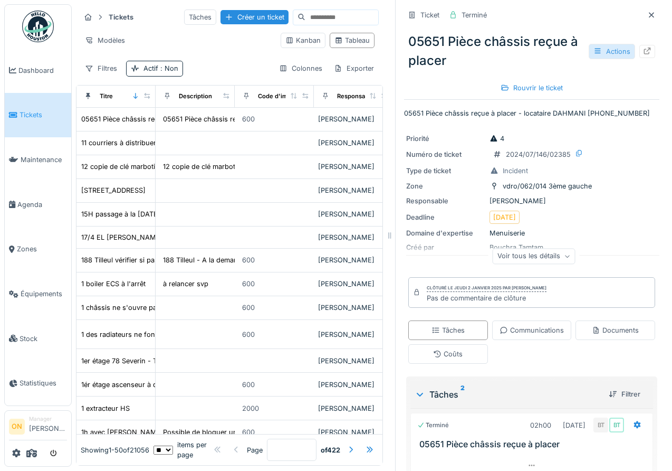
click at [615, 49] on div "Actions" at bounding box center [612, 51] width 46 height 15
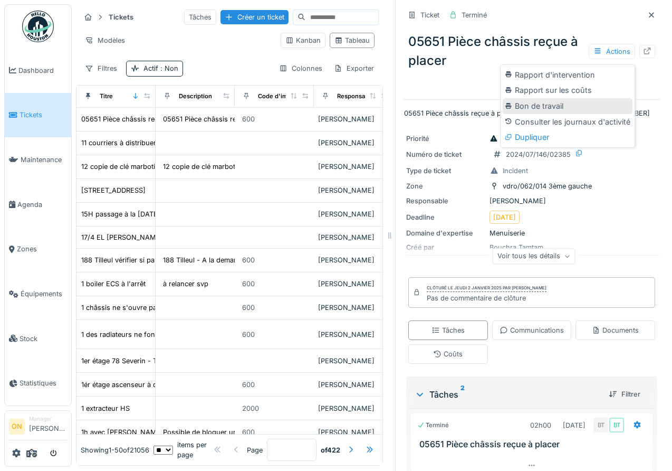
click at [546, 104] on div "Bon de travail" at bounding box center [568, 106] width 130 height 16
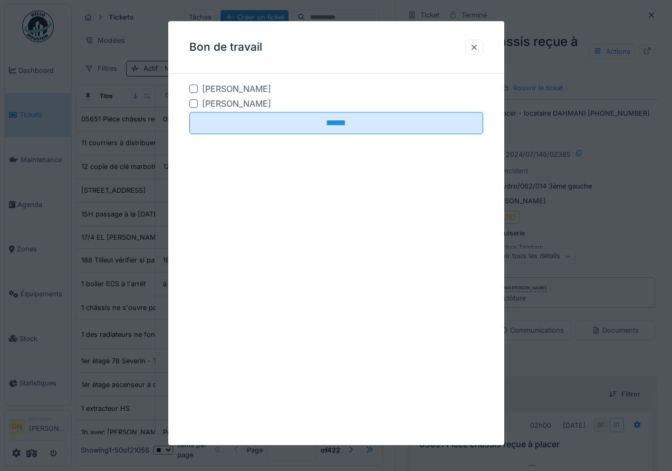
drag, startPoint x: 224, startPoint y: 86, endPoint x: 221, endPoint y: 105, distance: 19.3
click at [224, 88] on div "Charef LAHMAR" at bounding box center [236, 88] width 69 height 13
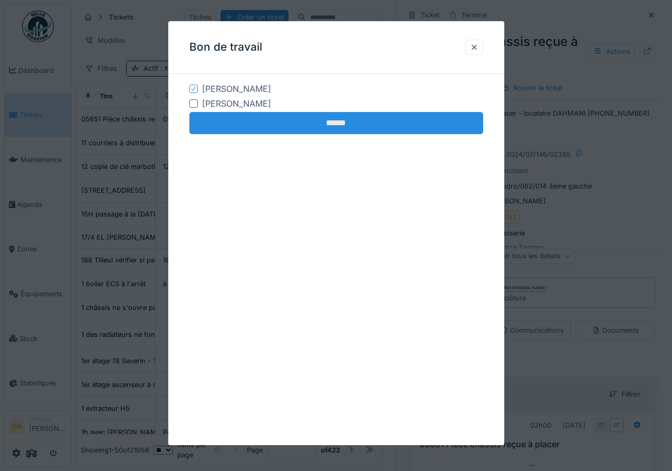
drag, startPoint x: 216, startPoint y: 104, endPoint x: 223, endPoint y: 112, distance: 10.5
click at [217, 104] on div "Paul Baton" at bounding box center [236, 103] width 69 height 13
click at [231, 116] on input "******" at bounding box center [336, 123] width 294 height 22
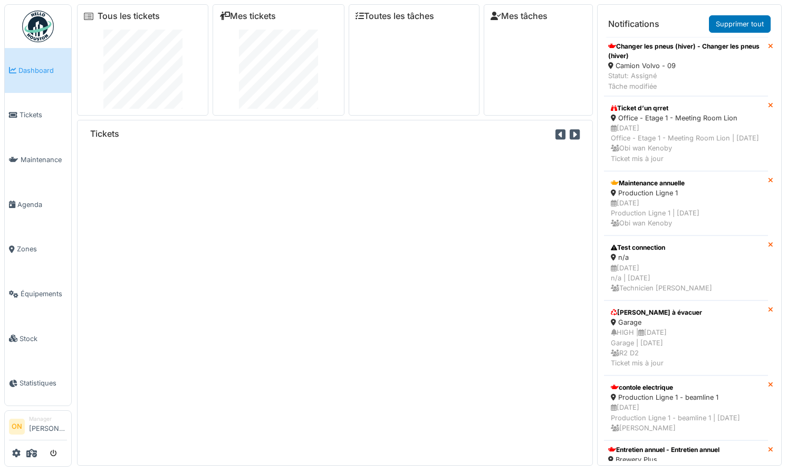
click at [234, 207] on div "Tickets" at bounding box center [335, 293] width 516 height 346
